Goal: Check status: Check status

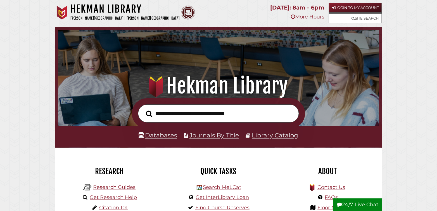
scroll to position [106, 319]
click at [209, 111] on input "text" at bounding box center [218, 113] width 161 height 18
type input "**********"
click at [143, 109] on button "Search" at bounding box center [149, 114] width 12 height 10
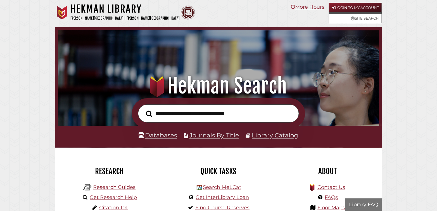
scroll to position [106, 319]
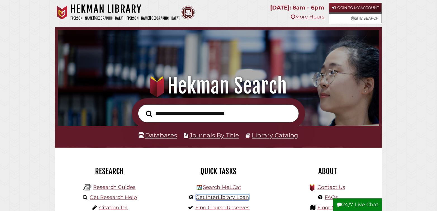
click at [214, 197] on link "Get InterLibrary Loan" at bounding box center [222, 197] width 53 height 6
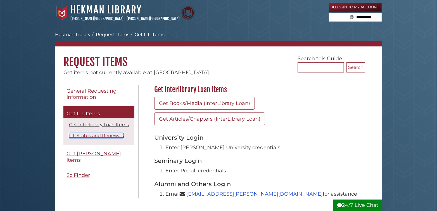
click at [112, 135] on link "ILL Status and Renewals" at bounding box center [96, 135] width 55 height 5
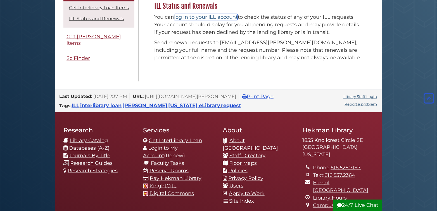
click at [202, 15] on link "log in to your ILL account" at bounding box center [206, 17] width 64 height 6
